Goal: Task Accomplishment & Management: Use online tool/utility

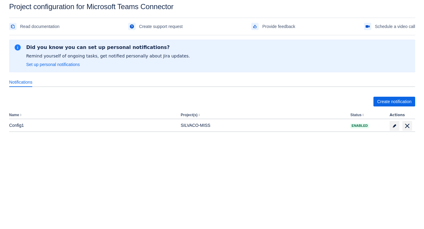
scroll to position [9, 0]
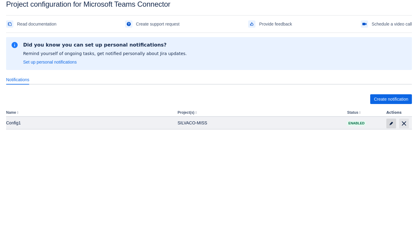
click at [391, 126] on span "edit" at bounding box center [391, 123] width 5 height 5
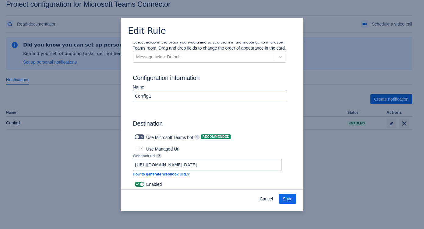
scroll to position [373, 0]
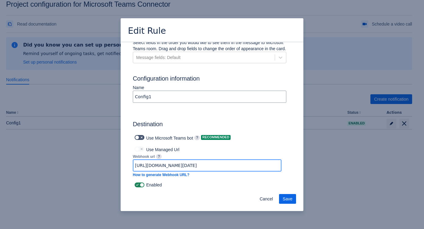
click at [245, 162] on input "[URL][DOMAIN_NAME][DATE]" at bounding box center [207, 165] width 148 height 11
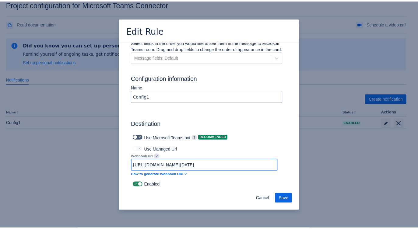
scroll to position [0, 346]
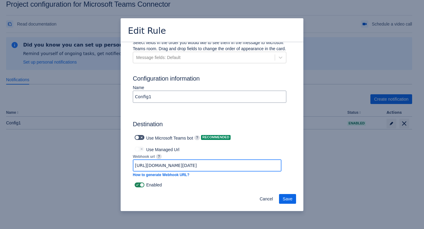
click at [240, 168] on input "[URL][DOMAIN_NAME][DATE]" at bounding box center [207, 165] width 148 height 11
click at [269, 198] on span "Cancel" at bounding box center [265, 199] width 13 height 10
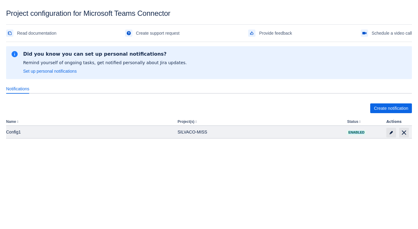
drag, startPoint x: 349, startPoint y: 132, endPoint x: 370, endPoint y: 132, distance: 21.3
click at [370, 132] on td "Enabled" at bounding box center [364, 132] width 39 height 12
